Goal: Find specific page/section: Find specific page/section

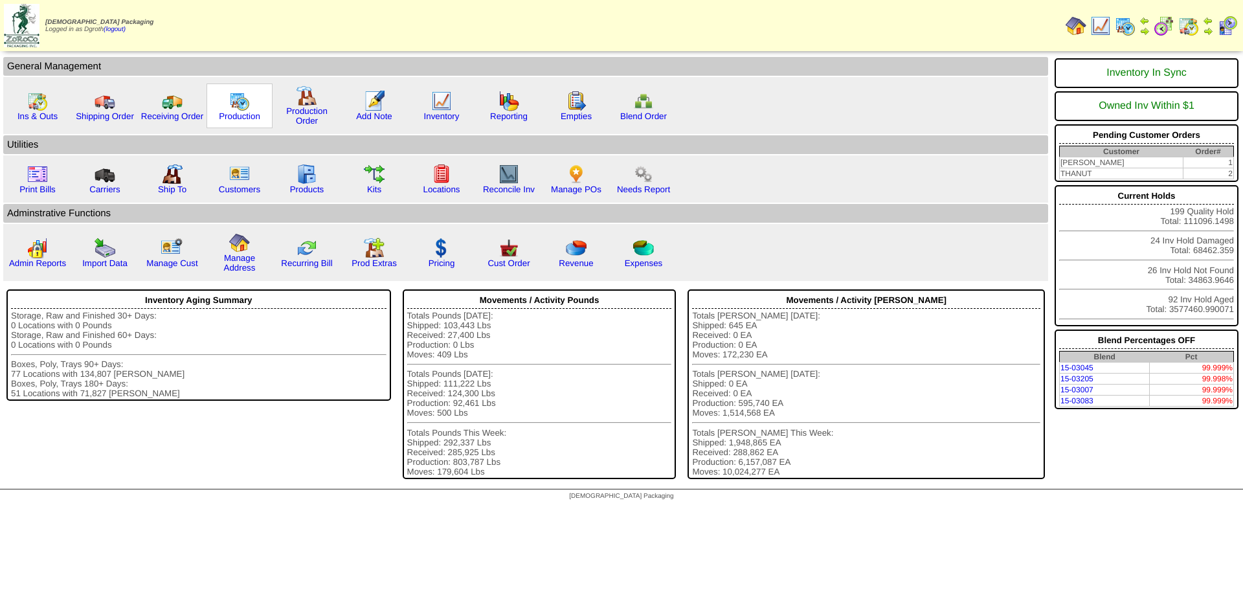
click at [230, 109] on img at bounding box center [239, 101] width 21 height 21
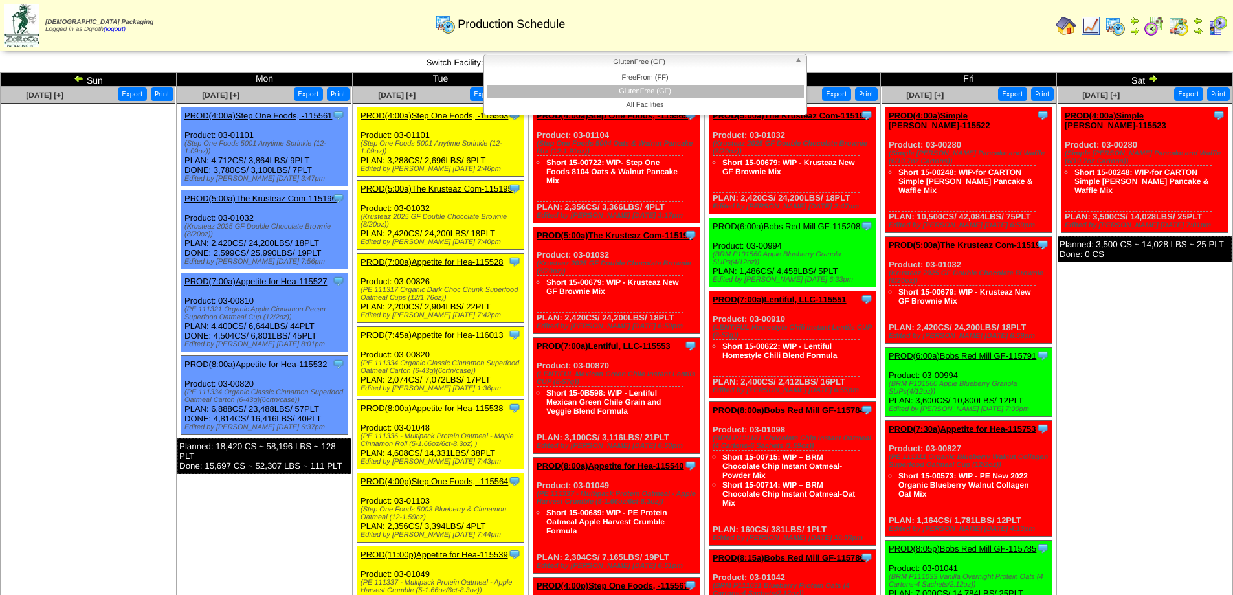
click at [711, 61] on span "GlutenFree (GF)" at bounding box center [639, 62] width 300 height 16
click at [668, 78] on li "FreeFrom (FF)" at bounding box center [645, 78] width 317 height 14
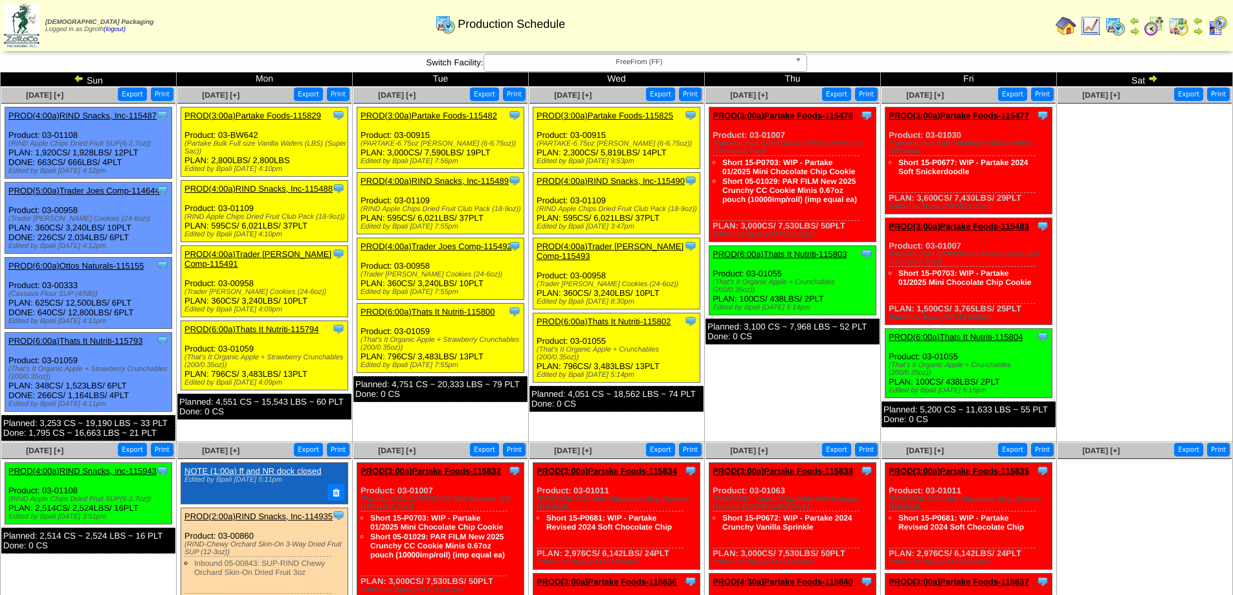
scroll to position [194, 0]
